Goal: Transaction & Acquisition: Purchase product/service

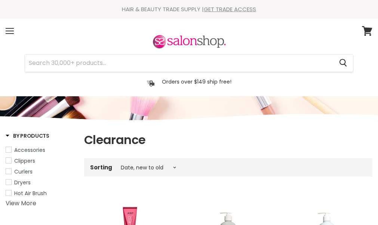
select select "created-descending"
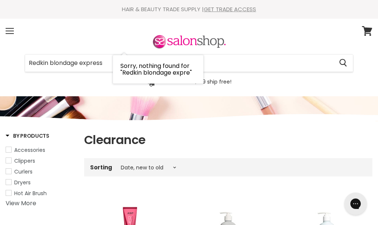
type input "Redkin blondage express"
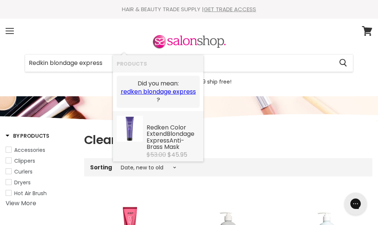
click at [170, 152] on div "Redken Color Extend Blondage Express Anti-Brass Mask" at bounding box center [173, 138] width 53 height 27
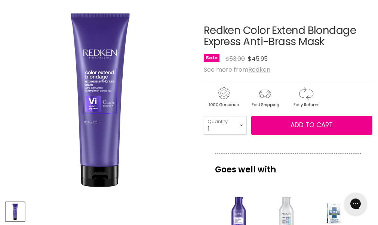
scroll to position [75, 0]
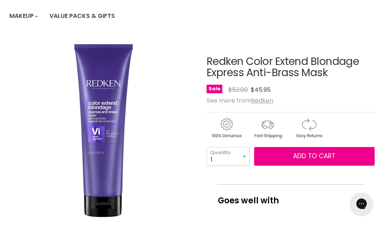
click at [110, 170] on img "Redken Color Extend Blondage Express Anti-Brass Mask image. Click or Scroll to …" at bounding box center [103, 131] width 188 height 188
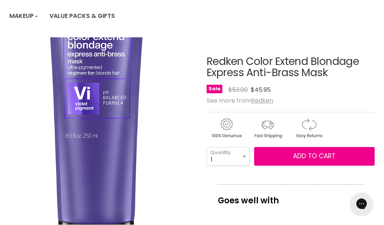
click at [110, 170] on img "Redken Color Extend Blondage Express Anti-Brass Mask image. Click or Scroll to …" at bounding box center [97, 92] width 376 height 376
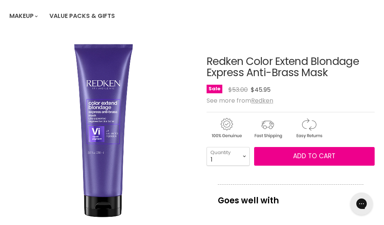
click at [110, 170] on img "Redken Color Extend Blondage Express Anti-Brass Mask image. Click or Scroll to …" at bounding box center [103, 131] width 188 height 188
